Goal: Transaction & Acquisition: Purchase product/service

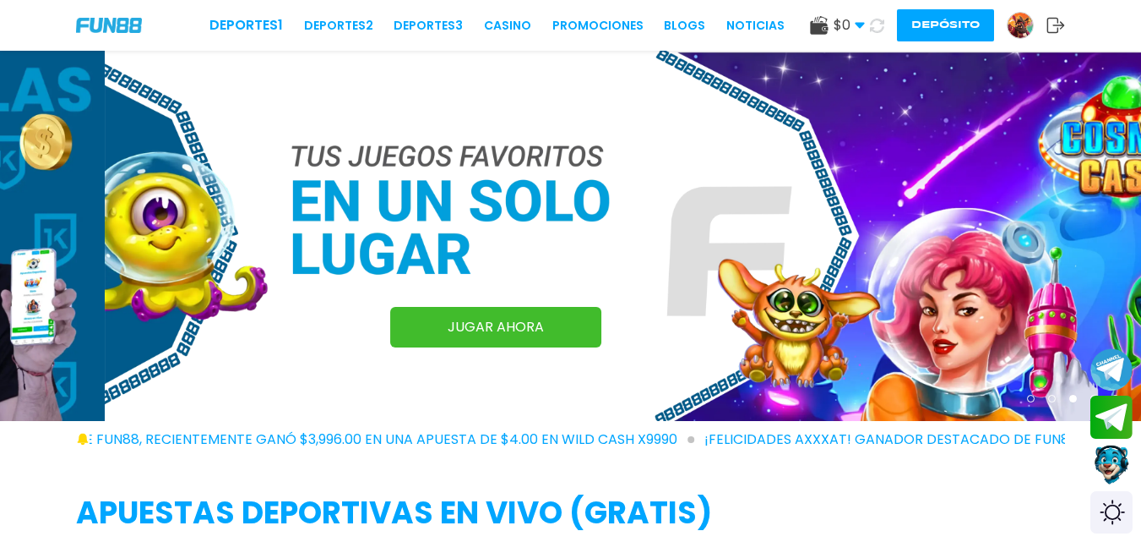
click at [1022, 32] on img at bounding box center [1020, 25] width 25 height 25
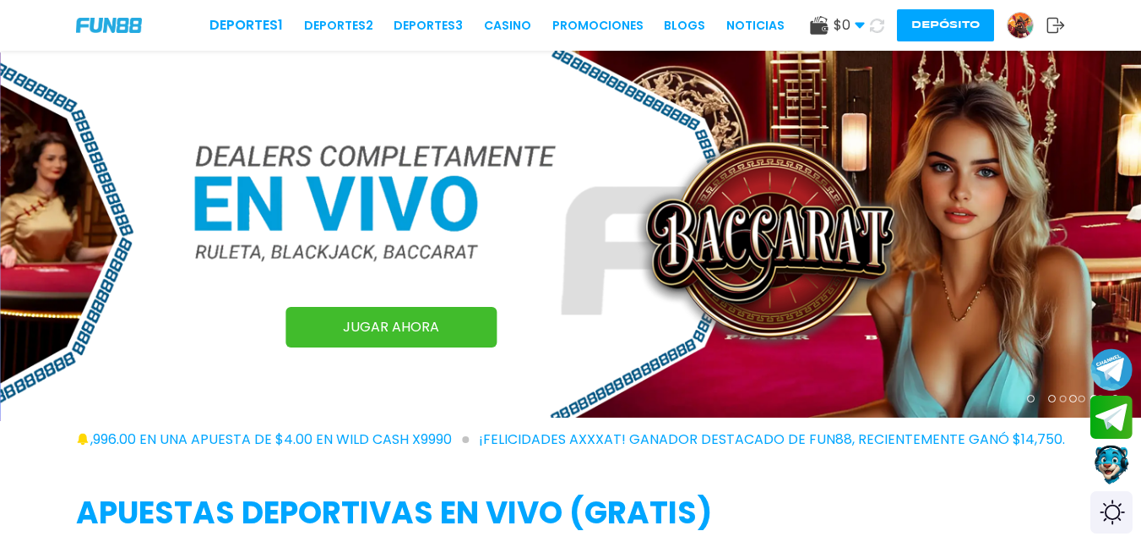
click at [1022, 32] on img at bounding box center [1020, 25] width 25 height 25
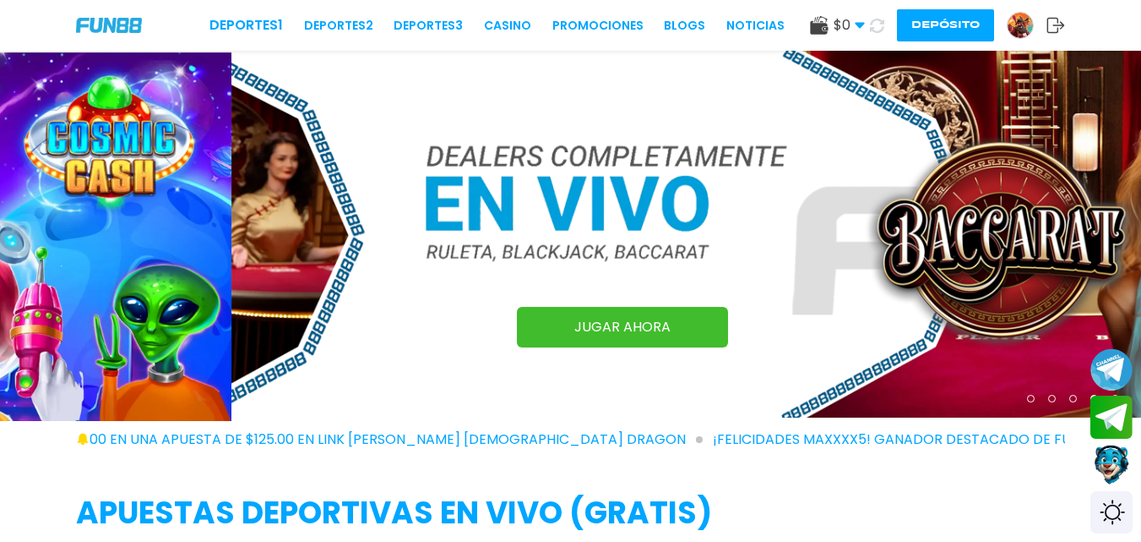
click at [1022, 32] on img at bounding box center [1020, 25] width 25 height 25
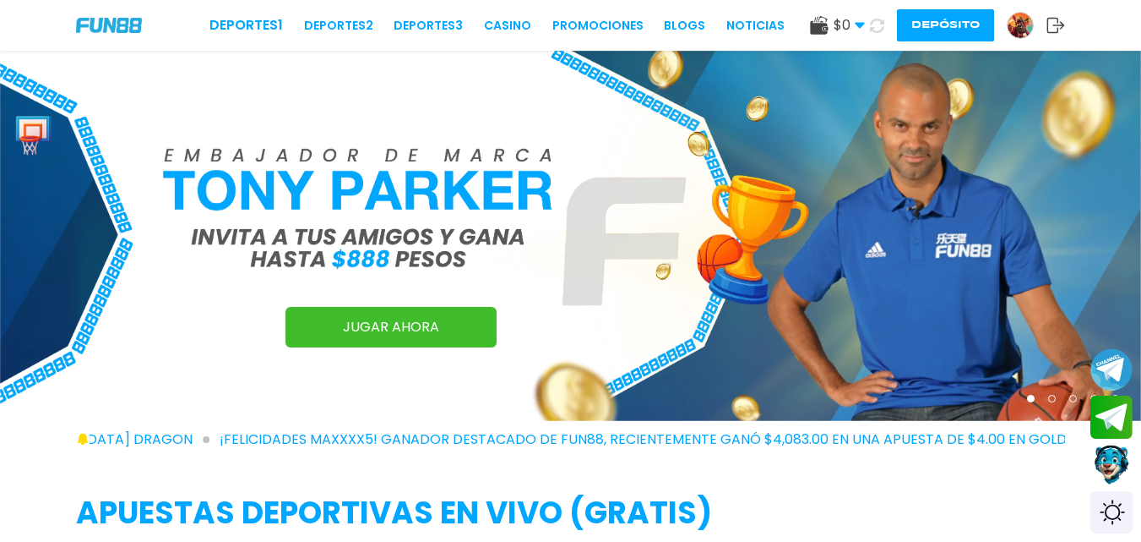
click at [1022, 32] on img at bounding box center [1020, 25] width 25 height 25
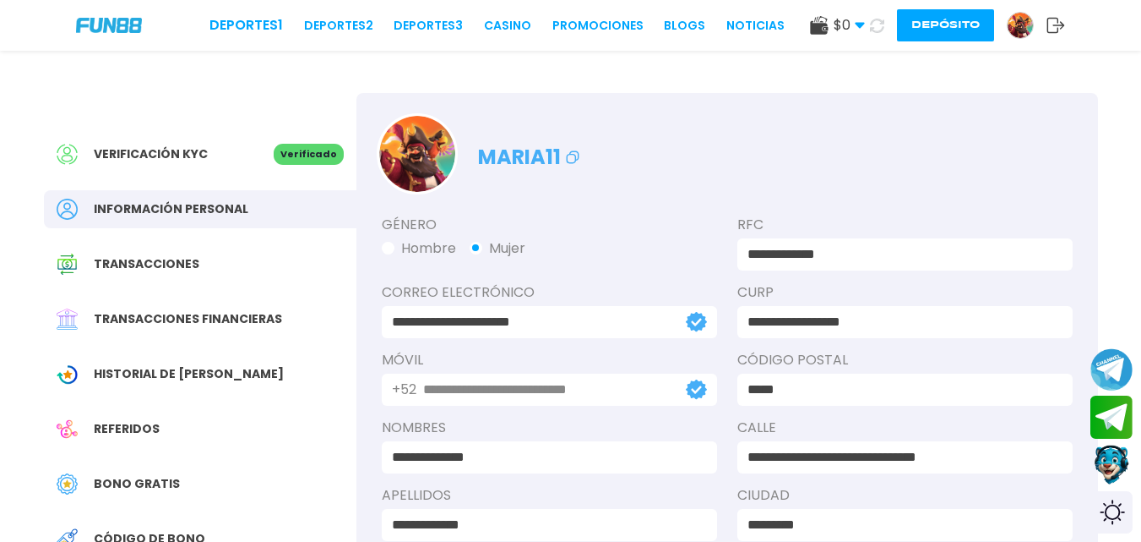
click at [940, 19] on button "Depósito" at bounding box center [945, 25] width 97 height 32
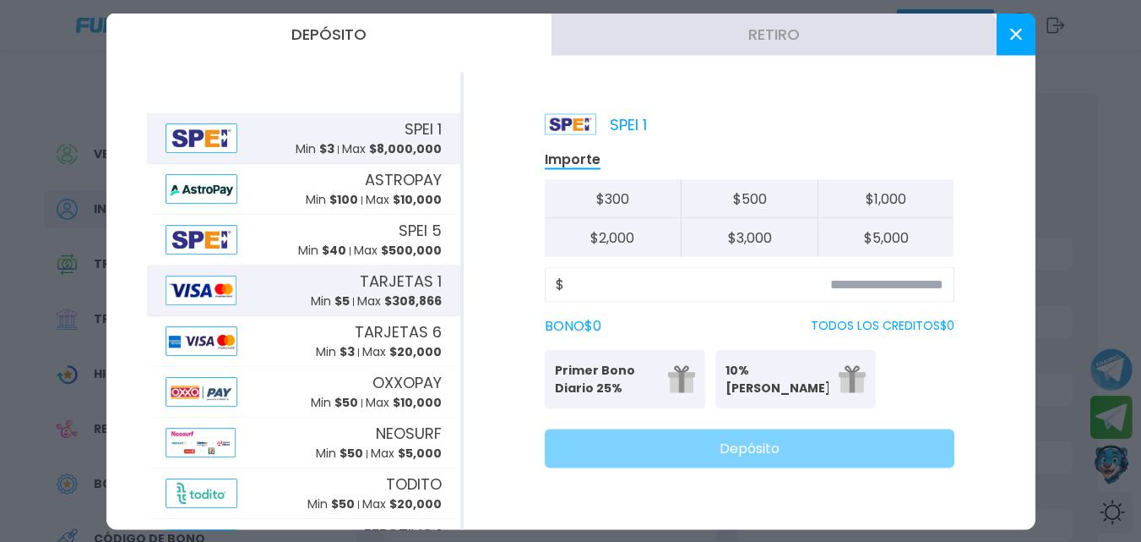
click at [321, 280] on div "TARJETAS 1 Min $ 5 Max $ 308,866" at bounding box center [376, 290] width 131 height 41
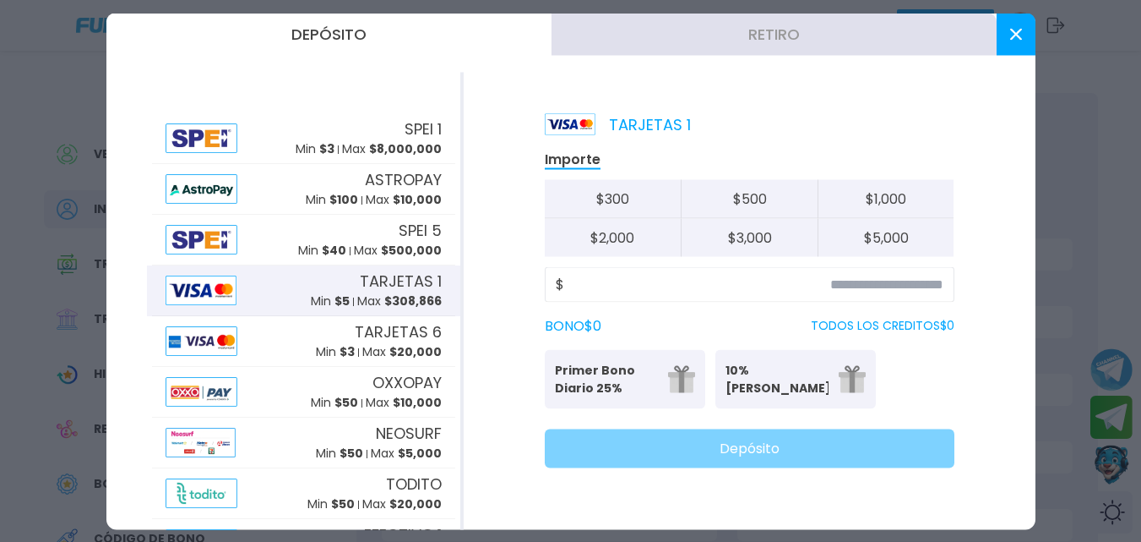
click at [321, 280] on div "TARJETAS 1 Min $ 5 Max $ 308,866" at bounding box center [376, 290] width 131 height 41
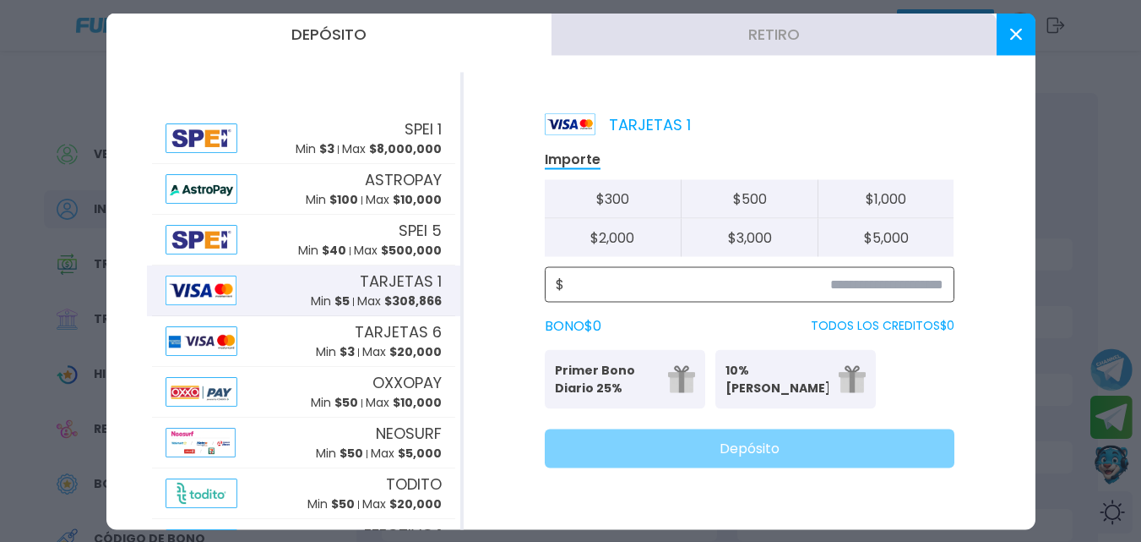
click at [892, 274] on input at bounding box center [753, 284] width 379 height 20
click at [894, 284] on input at bounding box center [753, 284] width 379 height 20
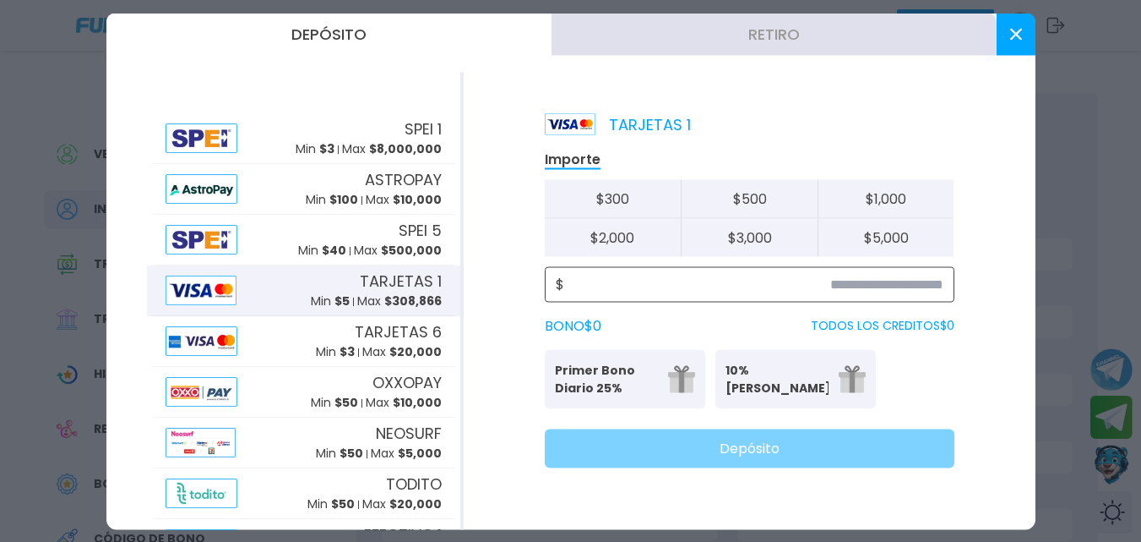
click at [894, 284] on input at bounding box center [753, 284] width 379 height 20
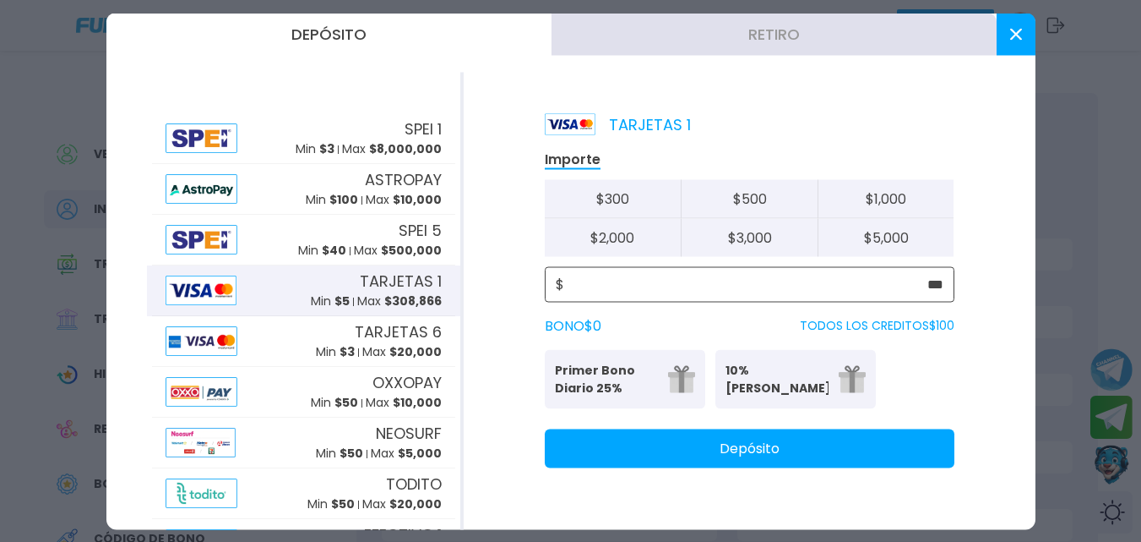
type input "***"
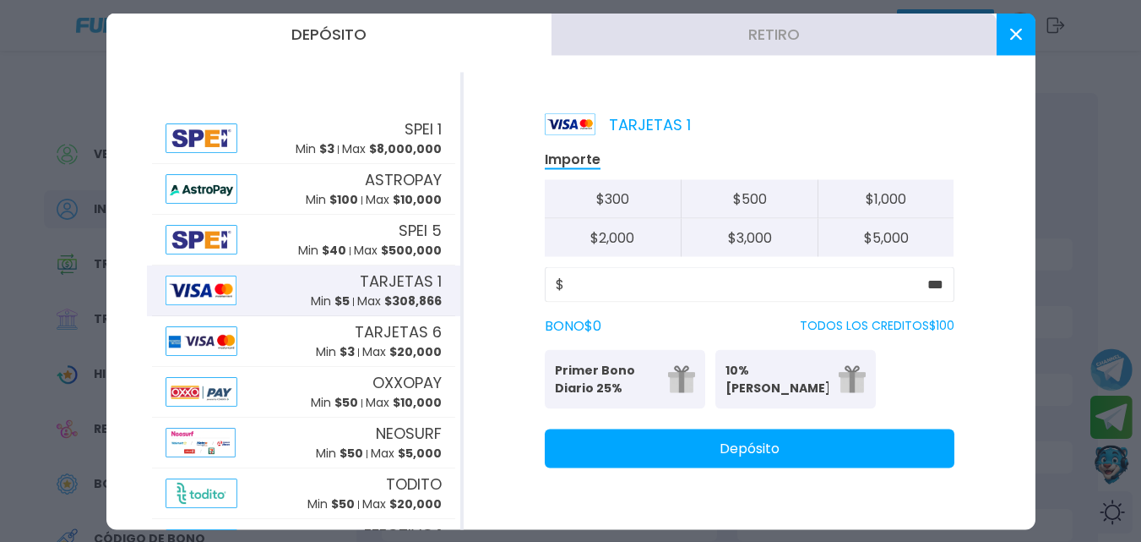
click at [817, 443] on button "Depósito" at bounding box center [750, 447] width 410 height 39
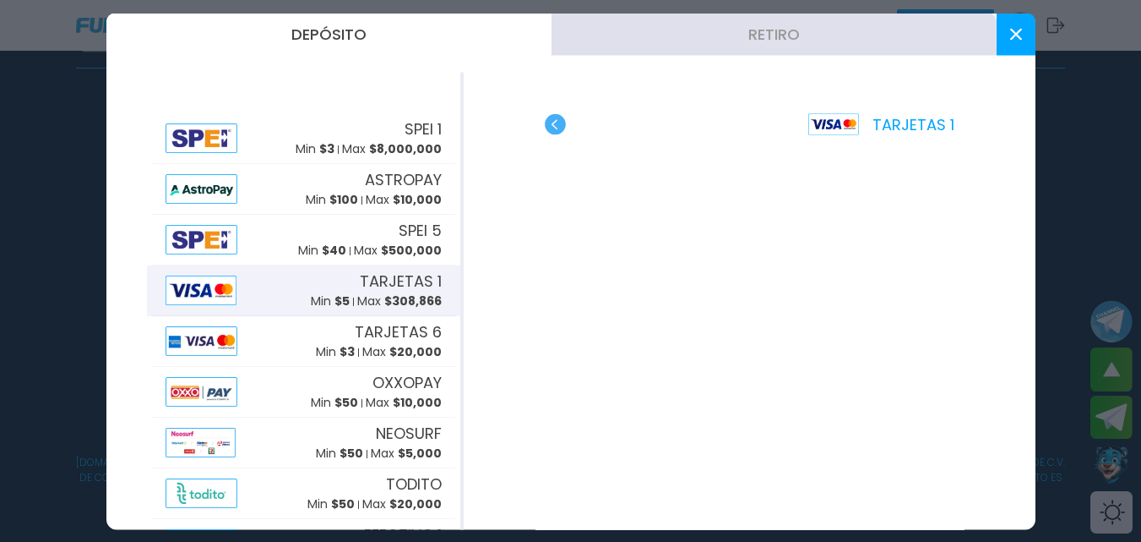
scroll to position [1075, 0]
click at [545, 123] on use "button" at bounding box center [555, 123] width 21 height 21
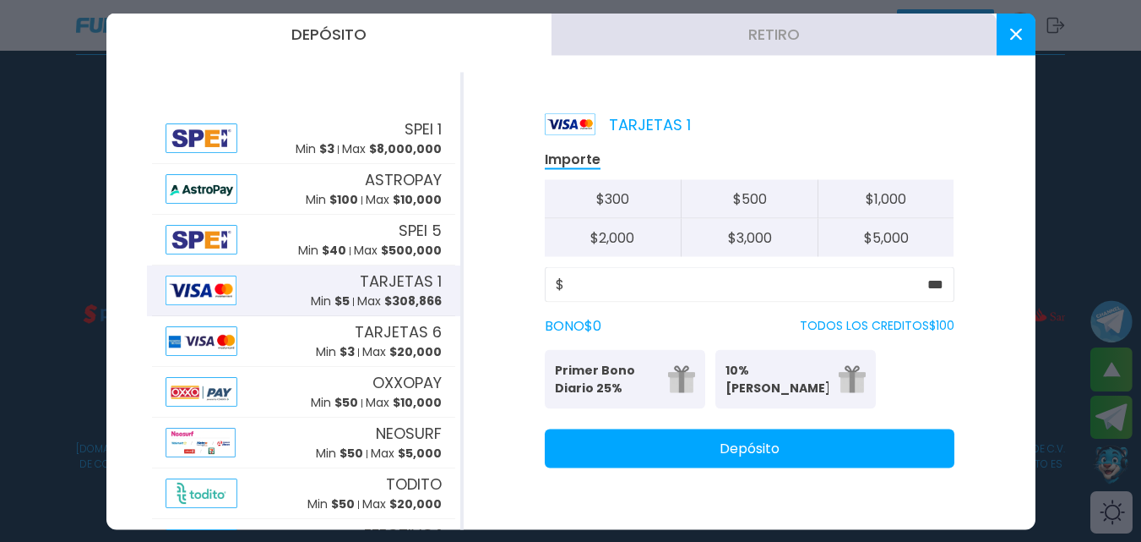
click at [780, 446] on button "Depósito" at bounding box center [750, 447] width 410 height 39
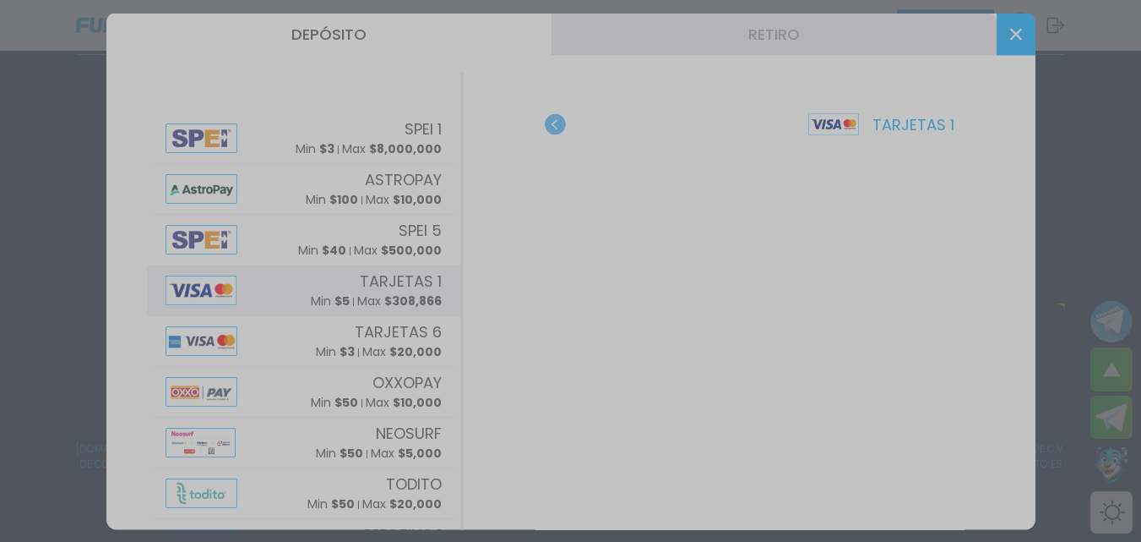
click at [1013, 41] on div at bounding box center [570, 271] width 1141 height 542
click at [1012, 41] on div at bounding box center [570, 271] width 1141 height 542
click at [890, 223] on div at bounding box center [570, 271] width 1141 height 542
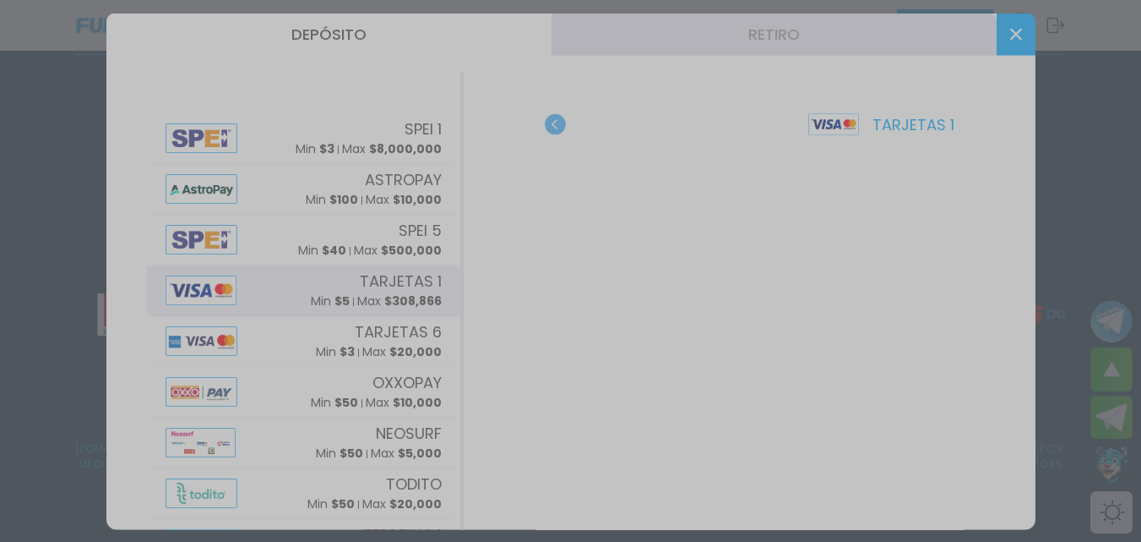
click at [890, 223] on div at bounding box center [570, 271] width 1141 height 542
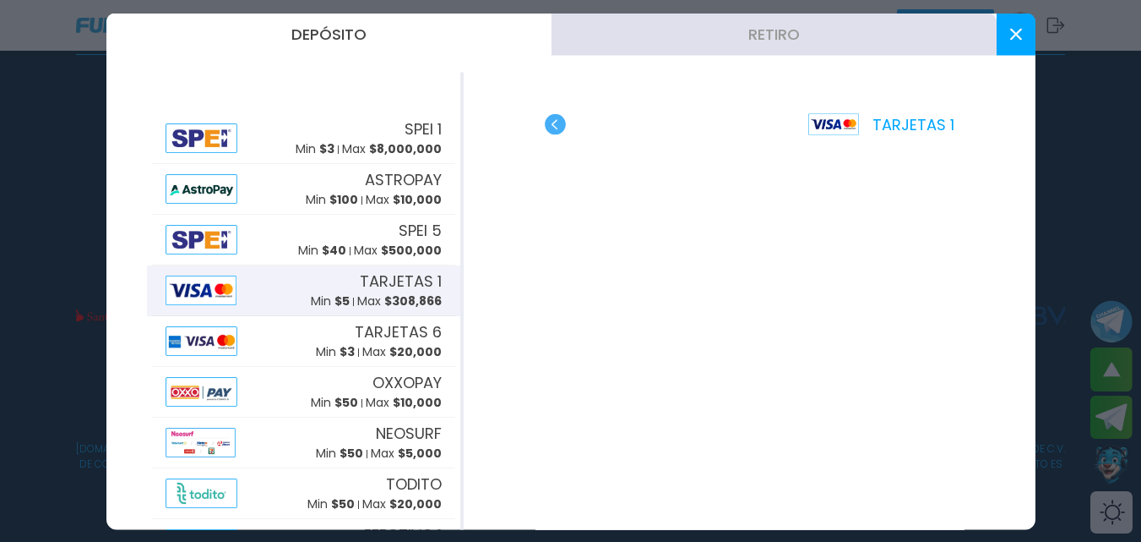
click at [562, 125] on use "button" at bounding box center [555, 123] width 21 height 21
click at [809, 125] on img at bounding box center [834, 123] width 51 height 21
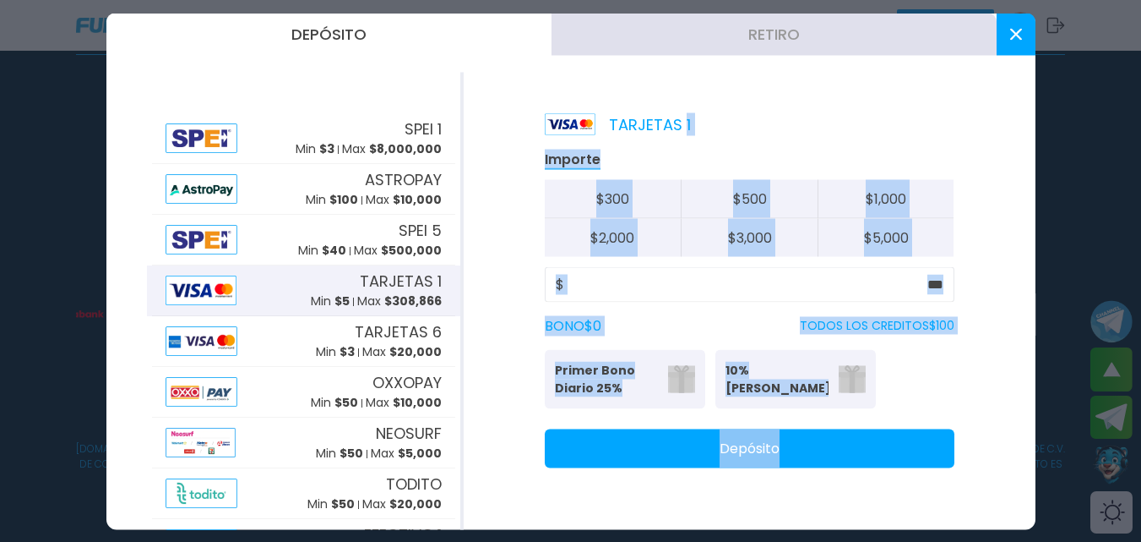
click at [1010, 35] on icon at bounding box center [1016, 34] width 12 height 12
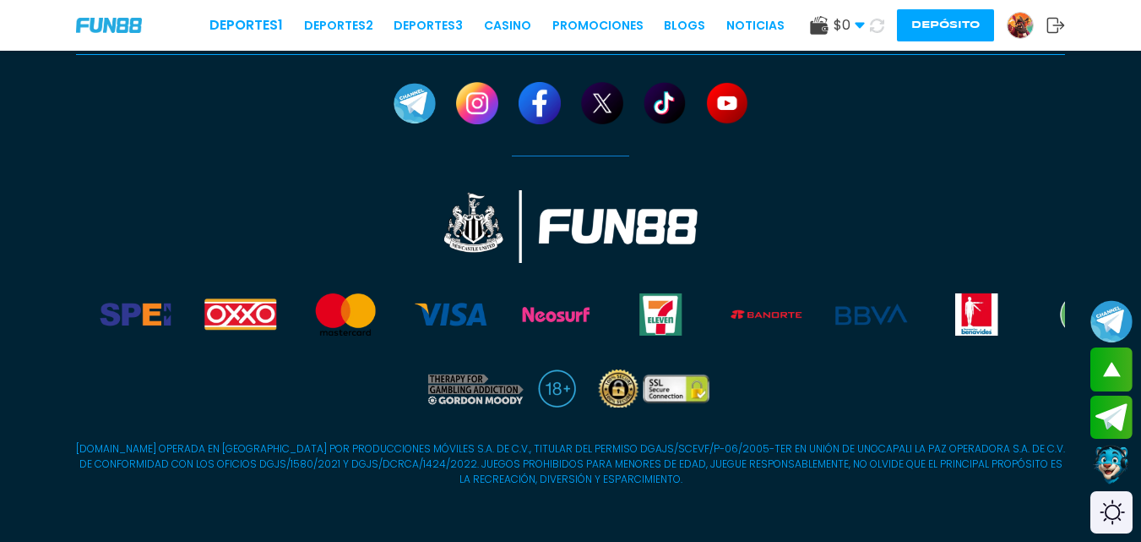
click at [1010, 35] on link at bounding box center [1027, 25] width 40 height 27
